Goal: Transaction & Acquisition: Obtain resource

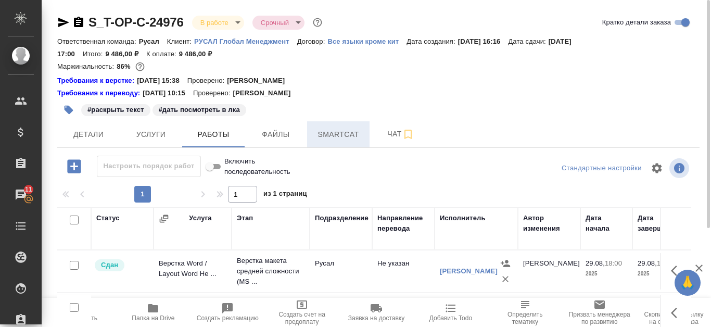
click at [350, 130] on span "Smartcat" at bounding box center [338, 134] width 50 height 13
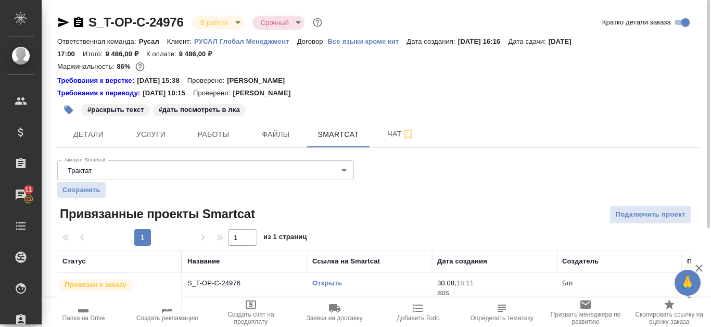
scroll to position [17, 0]
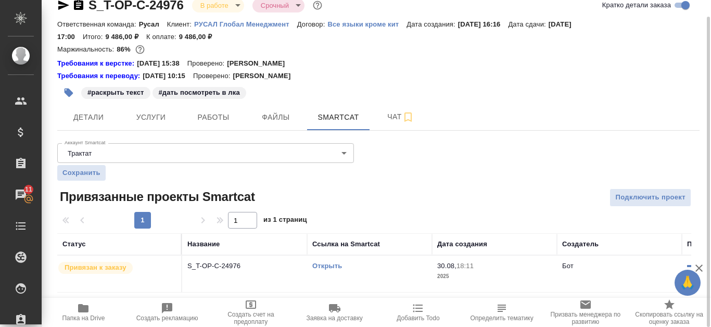
click at [335, 263] on link "Открыть" at bounding box center [327, 266] width 30 height 8
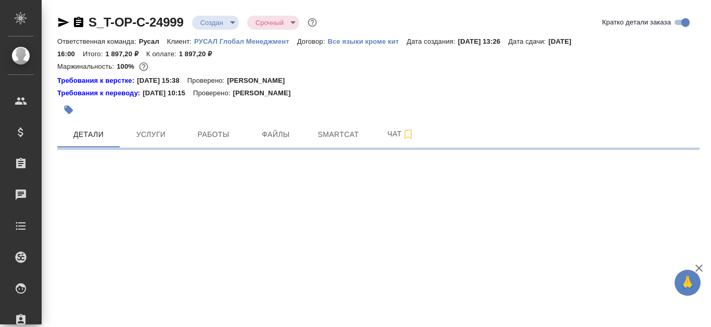
select select "RU"
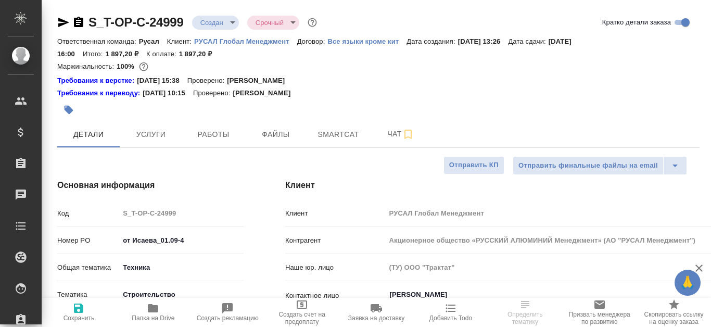
type textarea "x"
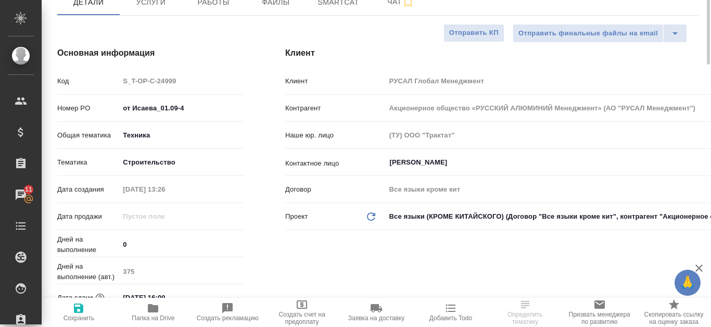
scroll to position [28, 0]
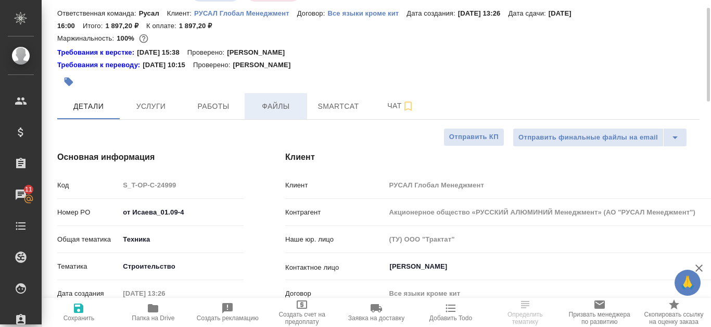
click at [281, 105] on span "Файлы" at bounding box center [276, 106] width 50 height 13
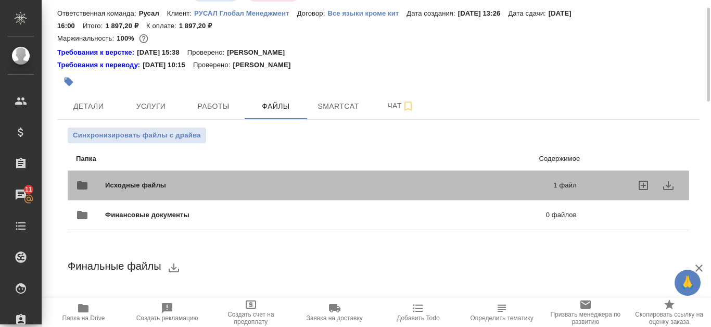
click at [414, 170] on div "Исходные файлы 1 файл" at bounding box center [326, 185] width 521 height 46
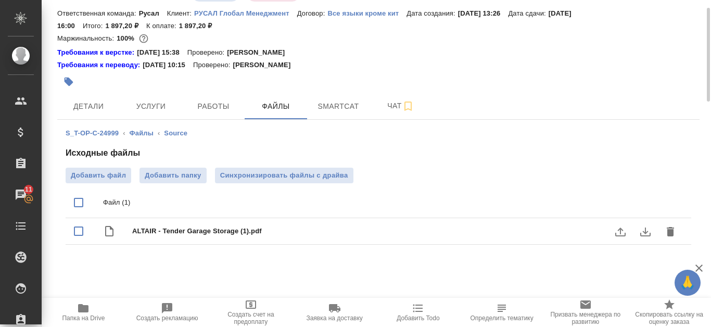
click at [232, 228] on span "ALTAIR - Tender Garage Storage (1).pdf" at bounding box center [399, 231] width 534 height 10
checkbox input "true"
click at [641, 229] on icon "download" at bounding box center [645, 231] width 12 height 12
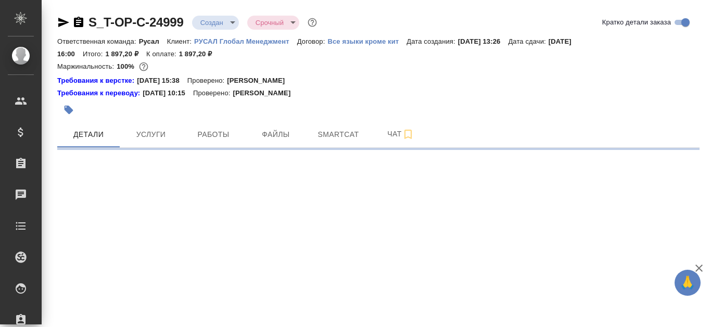
select select "RU"
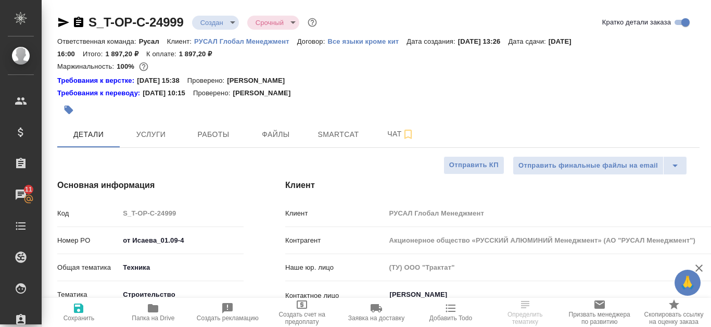
type textarea "x"
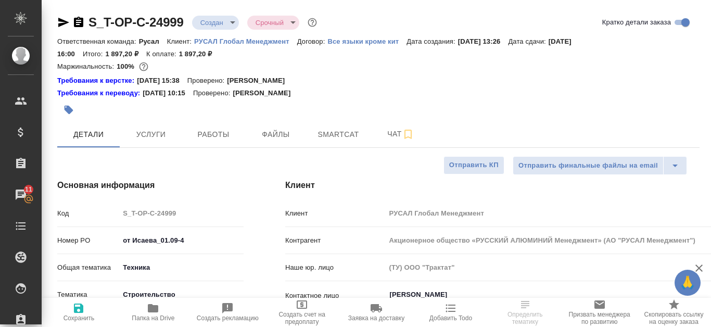
type textarea "x"
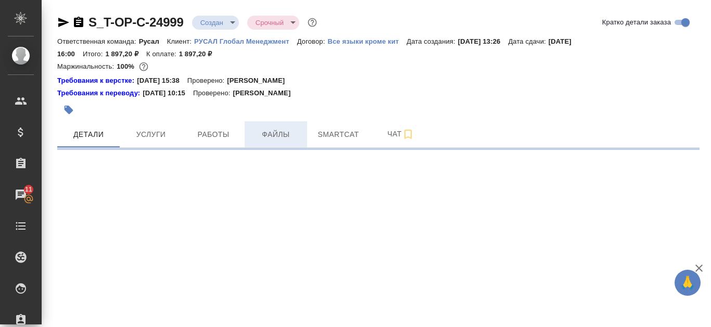
click at [282, 134] on span "Файлы" at bounding box center [276, 134] width 50 height 13
